Goal: Information Seeking & Learning: Learn about a topic

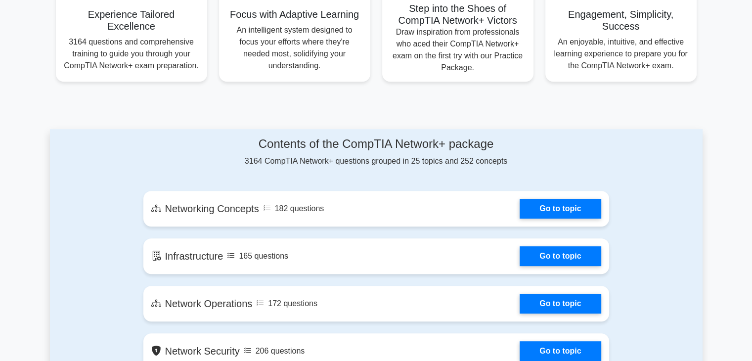
scroll to position [407, 0]
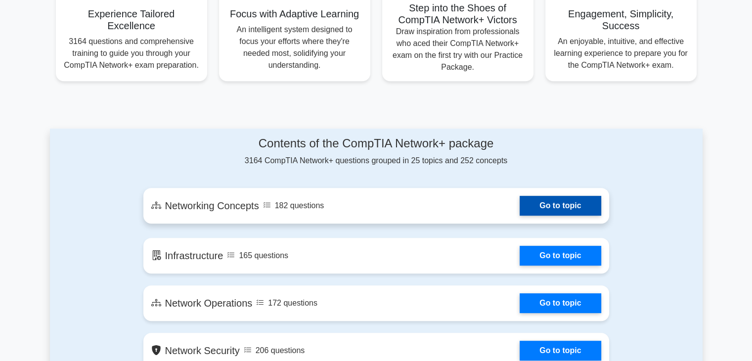
click at [520, 209] on link "Go to topic" at bounding box center [560, 206] width 81 height 20
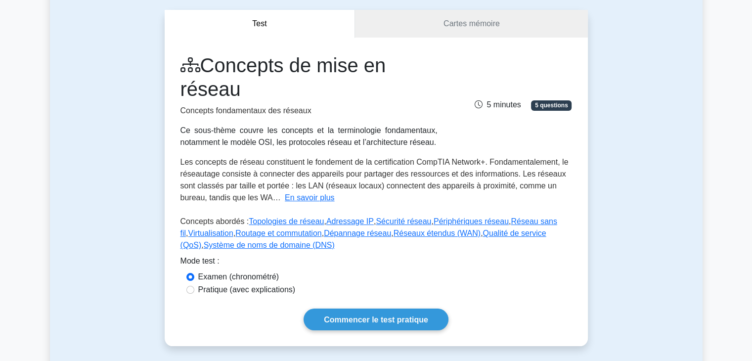
scroll to position [146, 0]
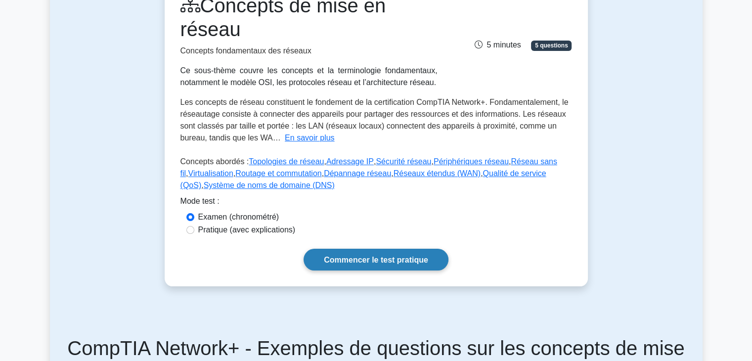
click at [361, 259] on font "Commencer le test pratique" at bounding box center [376, 260] width 104 height 8
